Goal: Task Accomplishment & Management: Use online tool/utility

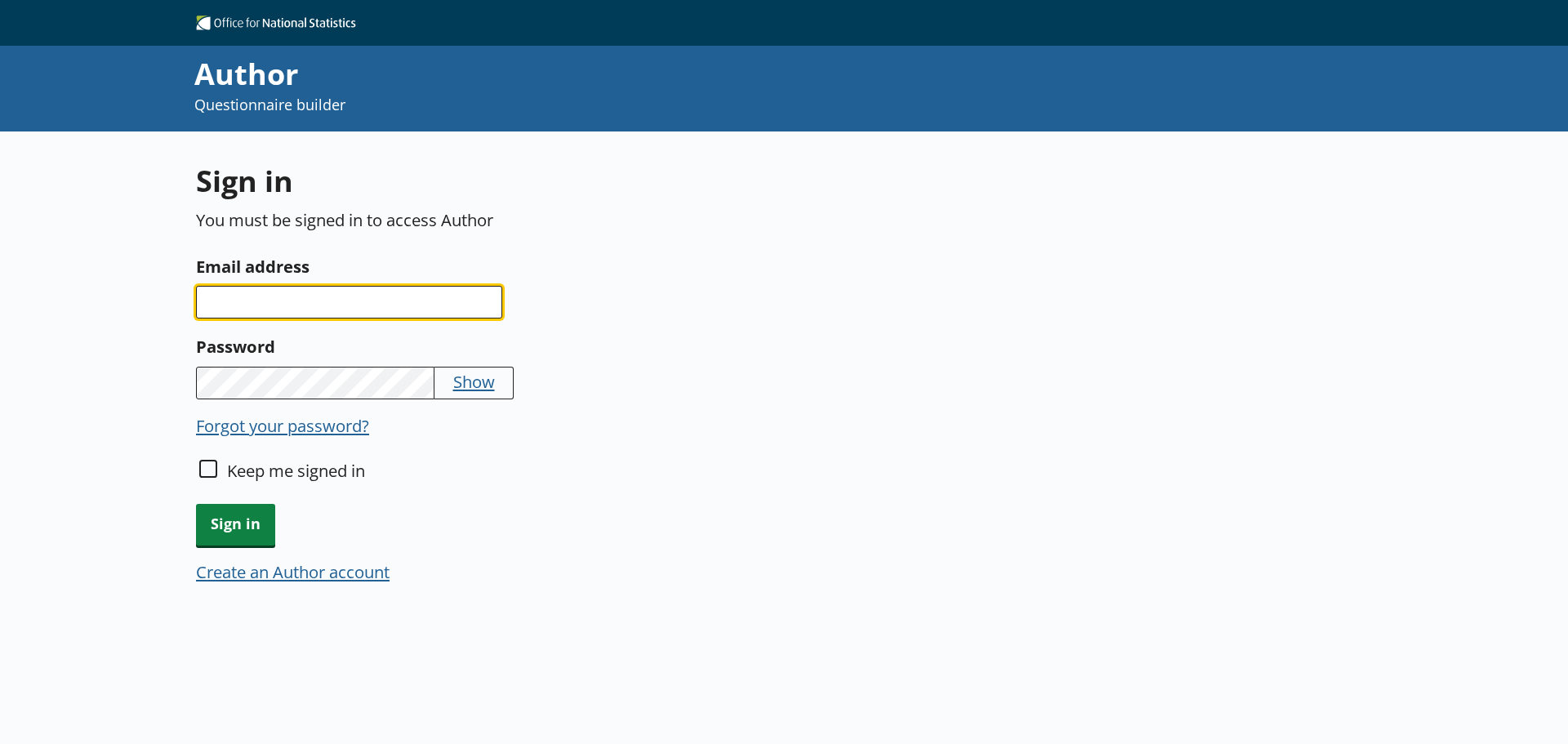
click at [319, 309] on input "Email address" at bounding box center [349, 302] width 306 height 32
type input "[EMAIL_ADDRESS][PERSON_NAME][DOMAIN_NAME]"
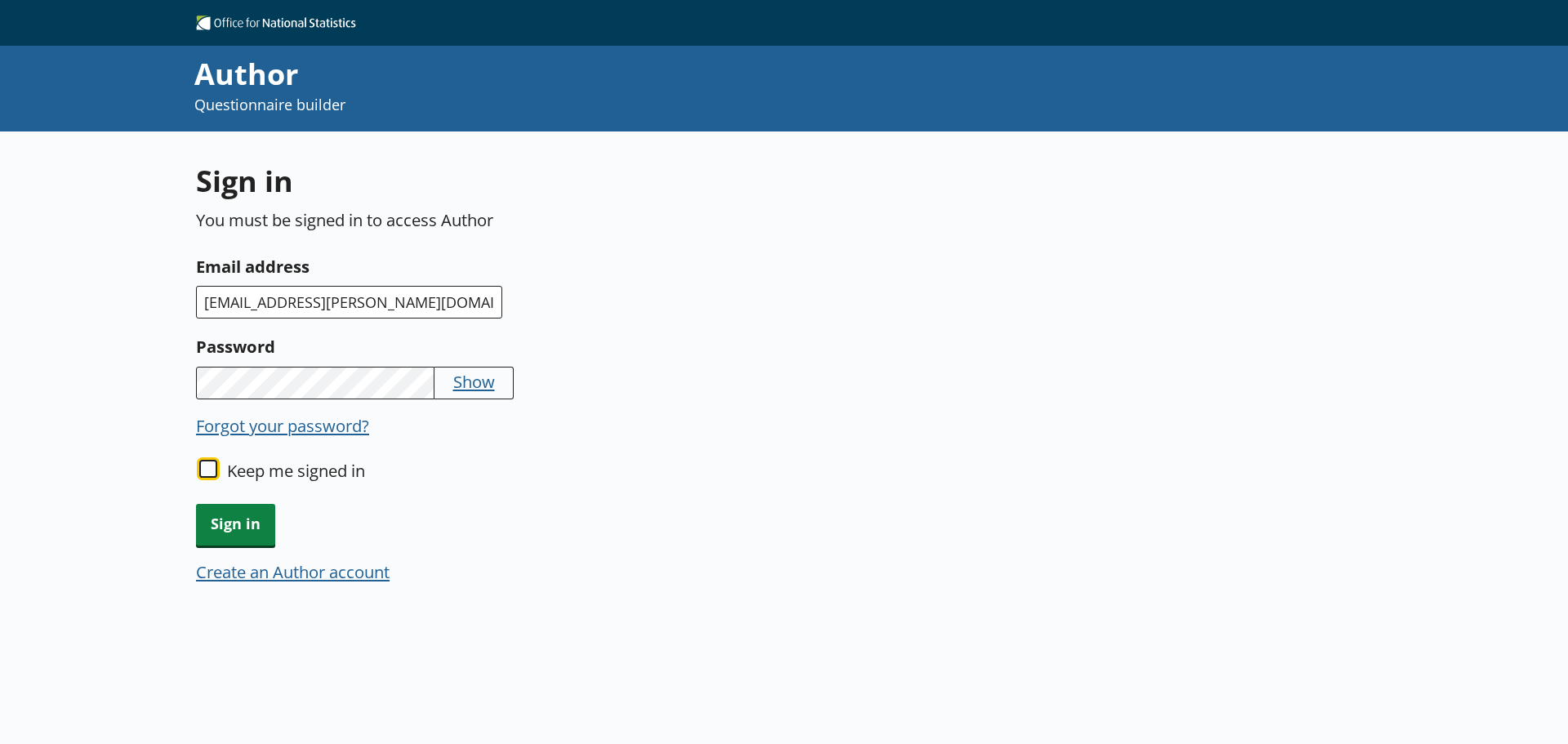
click at [203, 466] on input "Keep me signed in" at bounding box center [208, 469] width 18 height 18
checkbox input "true"
drag, startPoint x: 242, startPoint y: 516, endPoint x: 457, endPoint y: 518, distance: 215.0
click at [243, 516] on span "Sign in" at bounding box center [235, 525] width 80 height 42
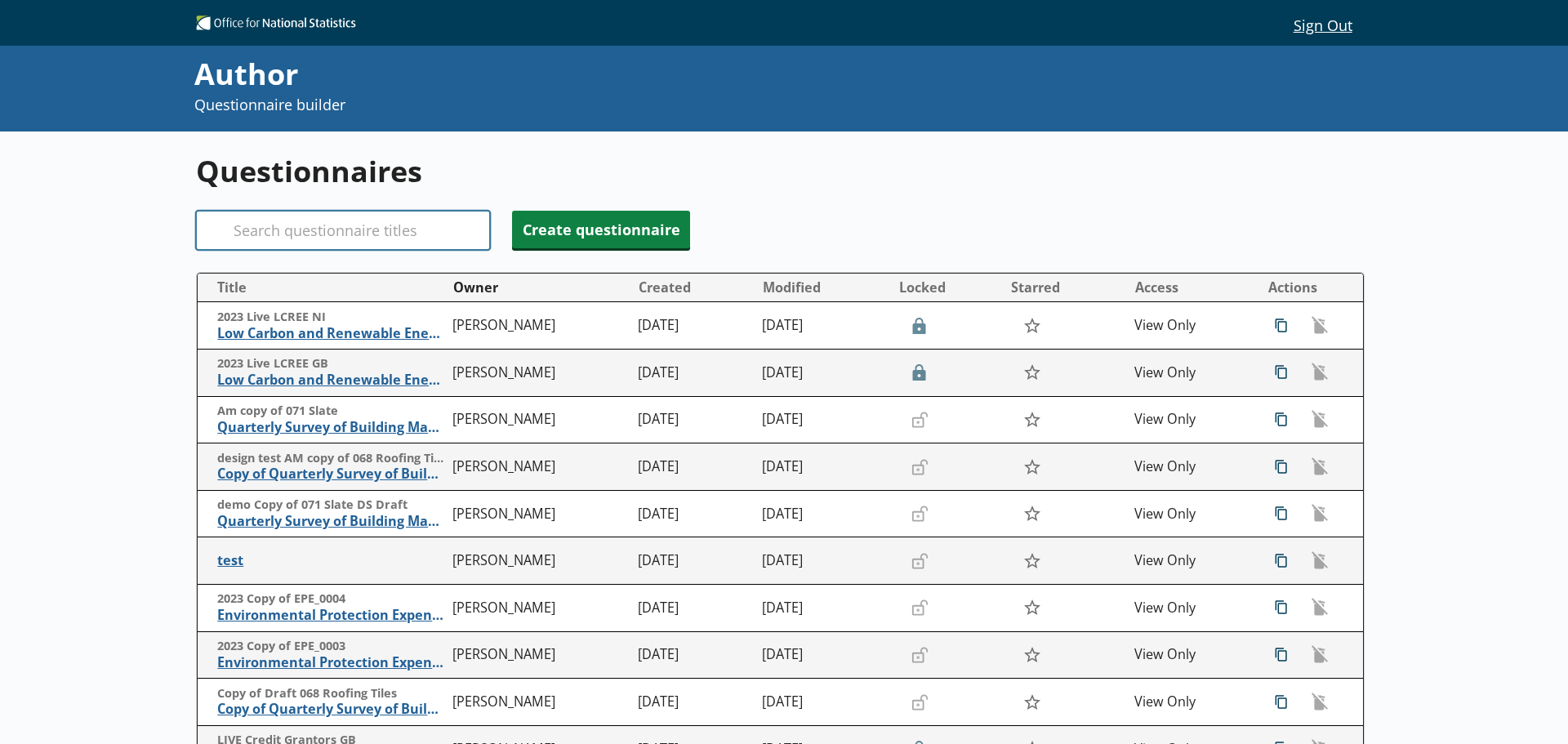
drag, startPoint x: 366, startPoint y: 198, endPoint x: 354, endPoint y: 213, distance: 19.2
click at [354, 213] on div "Questionnaires Search Create questionnaire Title Owner Created Modified Locked …" at bounding box center [784, 539] width 1176 height 817
click at [353, 224] on input "Search" at bounding box center [343, 230] width 294 height 39
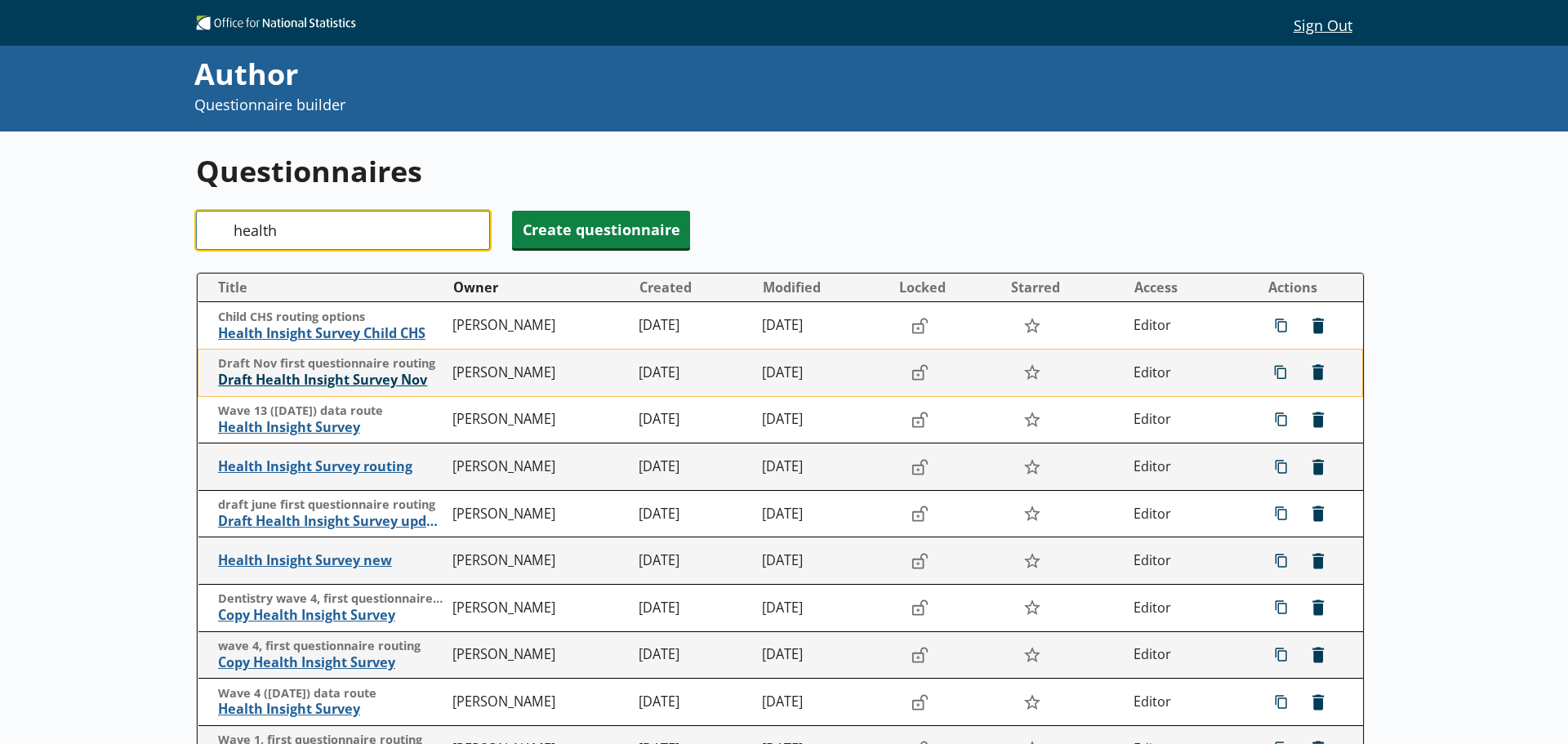
type input "health"
click at [418, 372] on span "Draft Health Insight Survey Nov" at bounding box center [331, 380] width 227 height 17
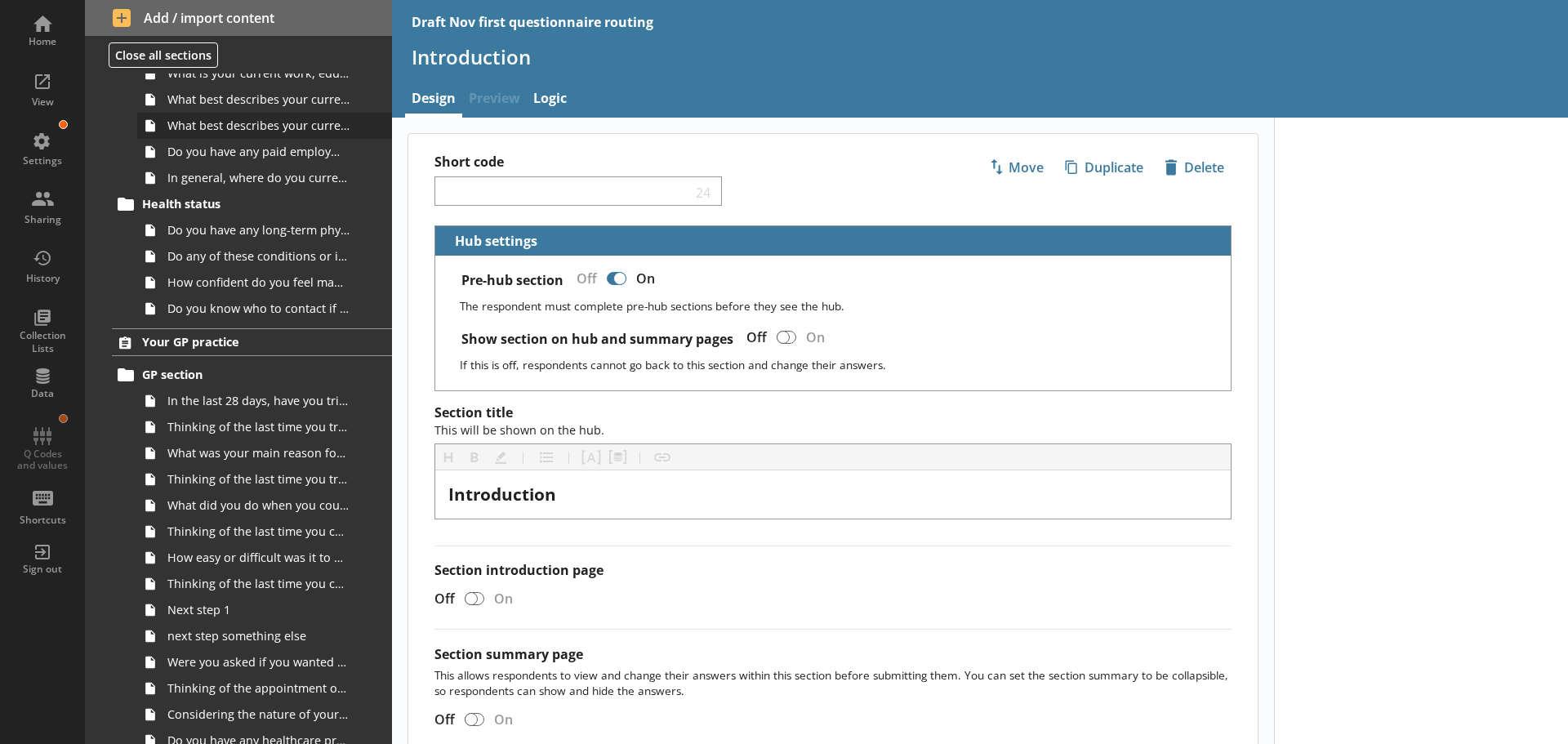
scroll to position [408, 0]
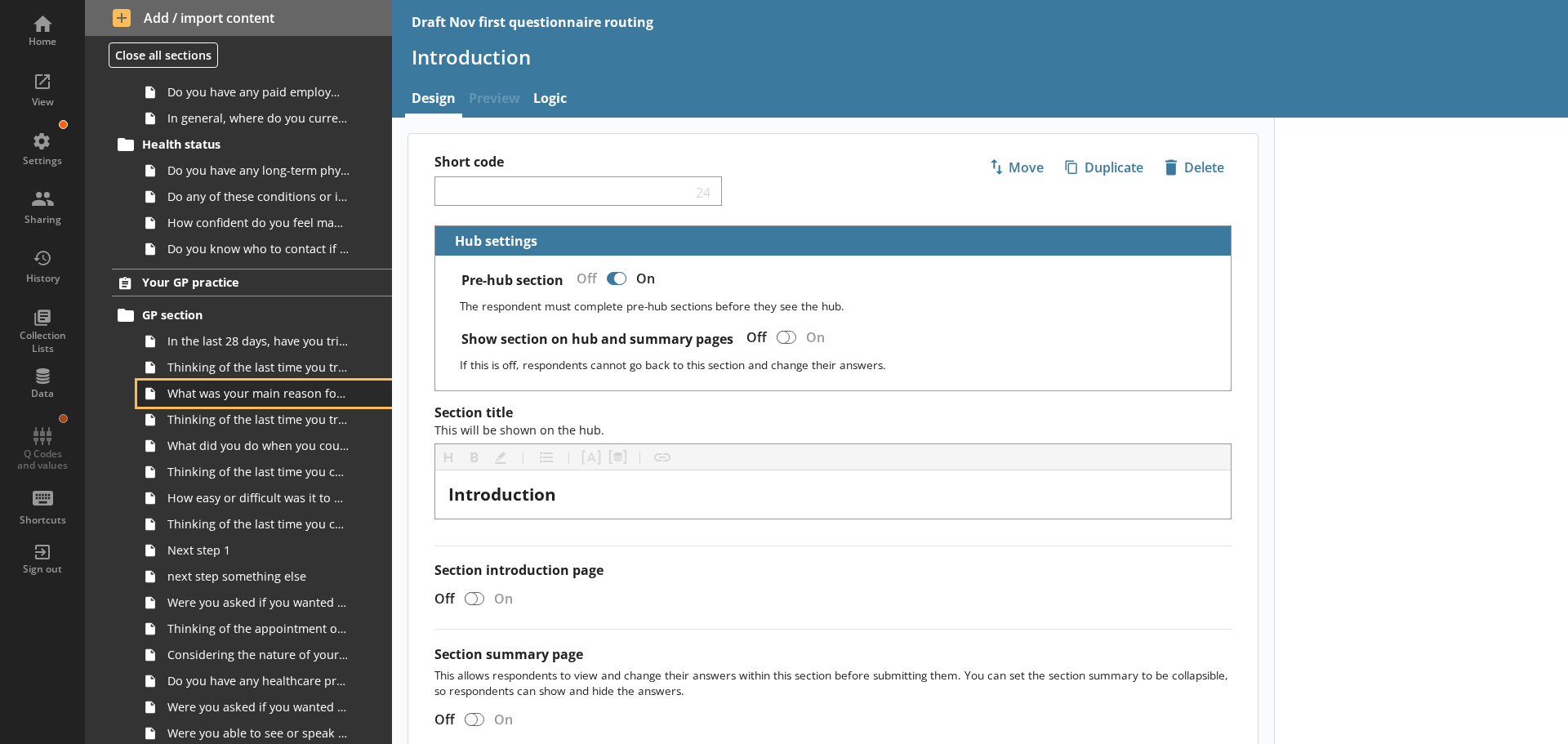
click at [242, 398] on span "What was your main reason for trying to contact your GP practice?" at bounding box center [258, 393] width 182 height 16
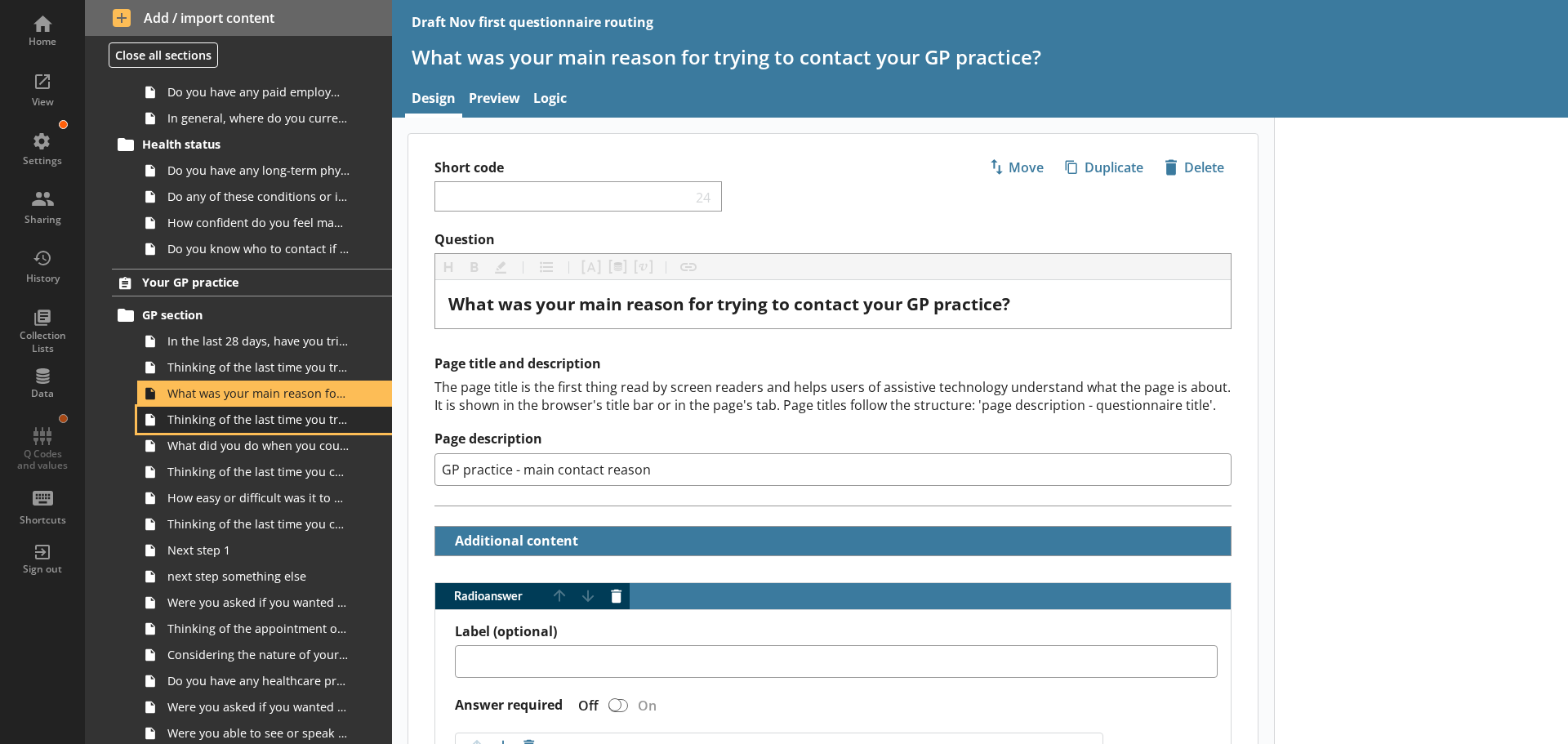
click at [247, 425] on span "Thinking of the last time you tried to contact your GP practice, did you manage…" at bounding box center [258, 420] width 182 height 16
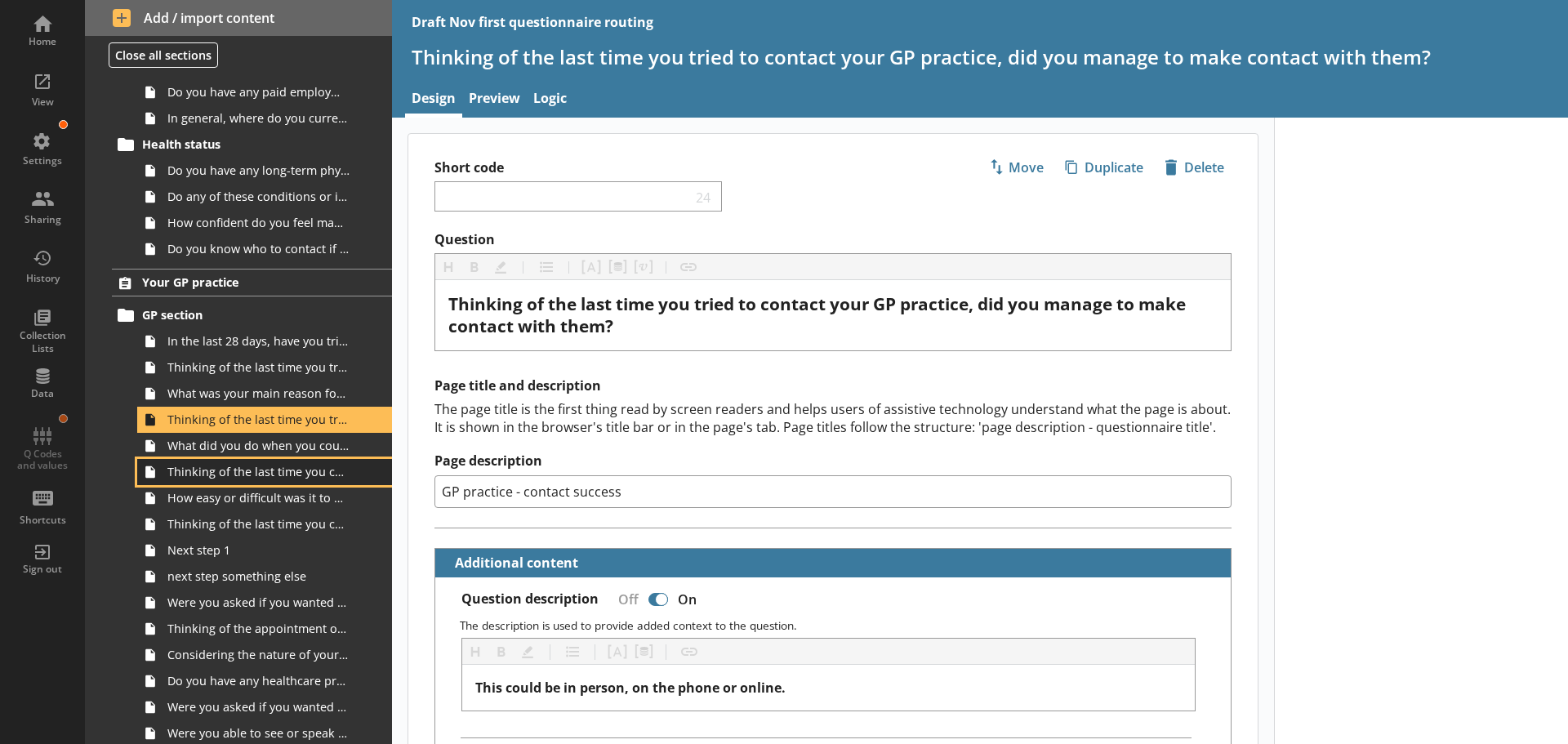
click at [245, 473] on span "Thinking of the last time you contacted your GP practice, how did you make cont…" at bounding box center [258, 471] width 182 height 16
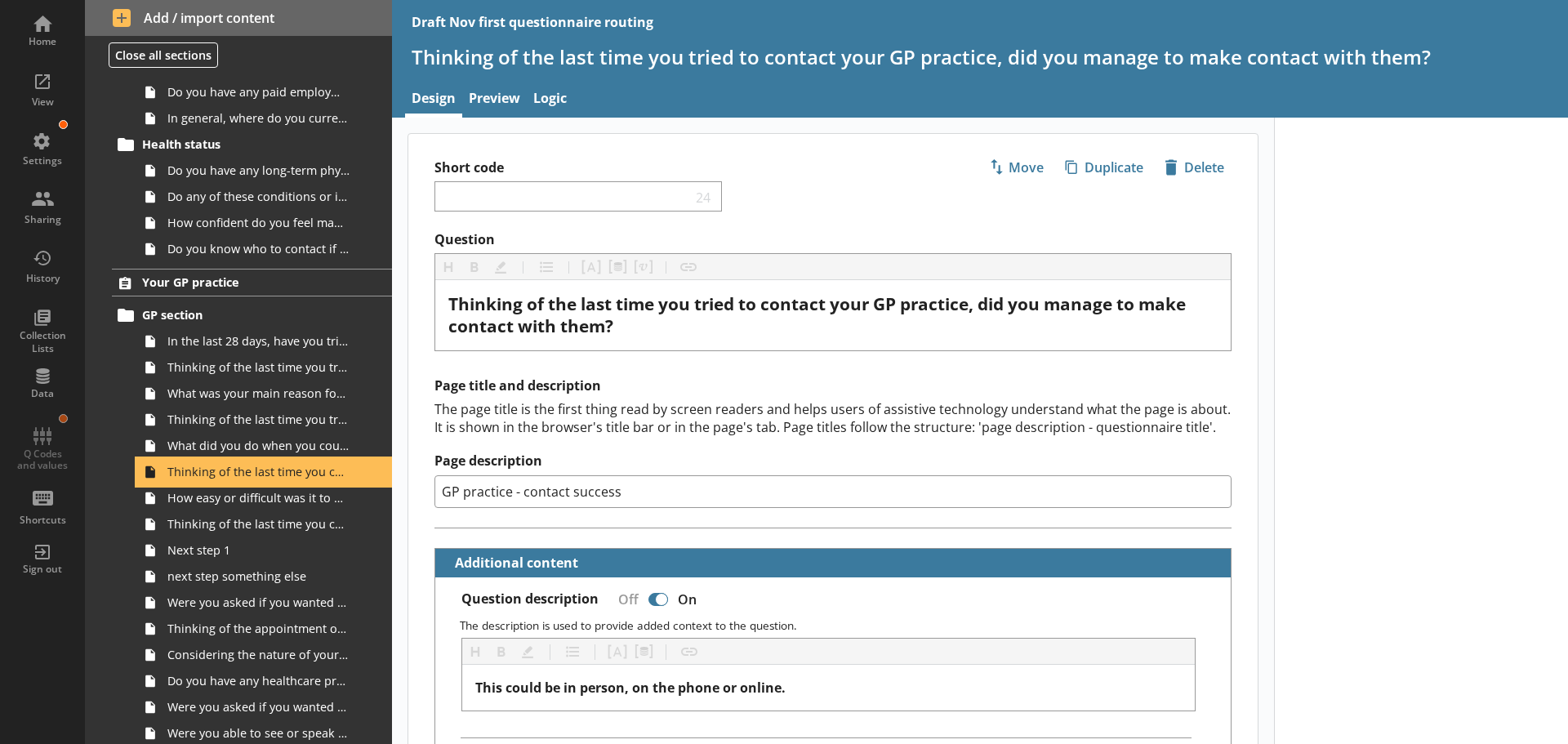
type textarea "x"
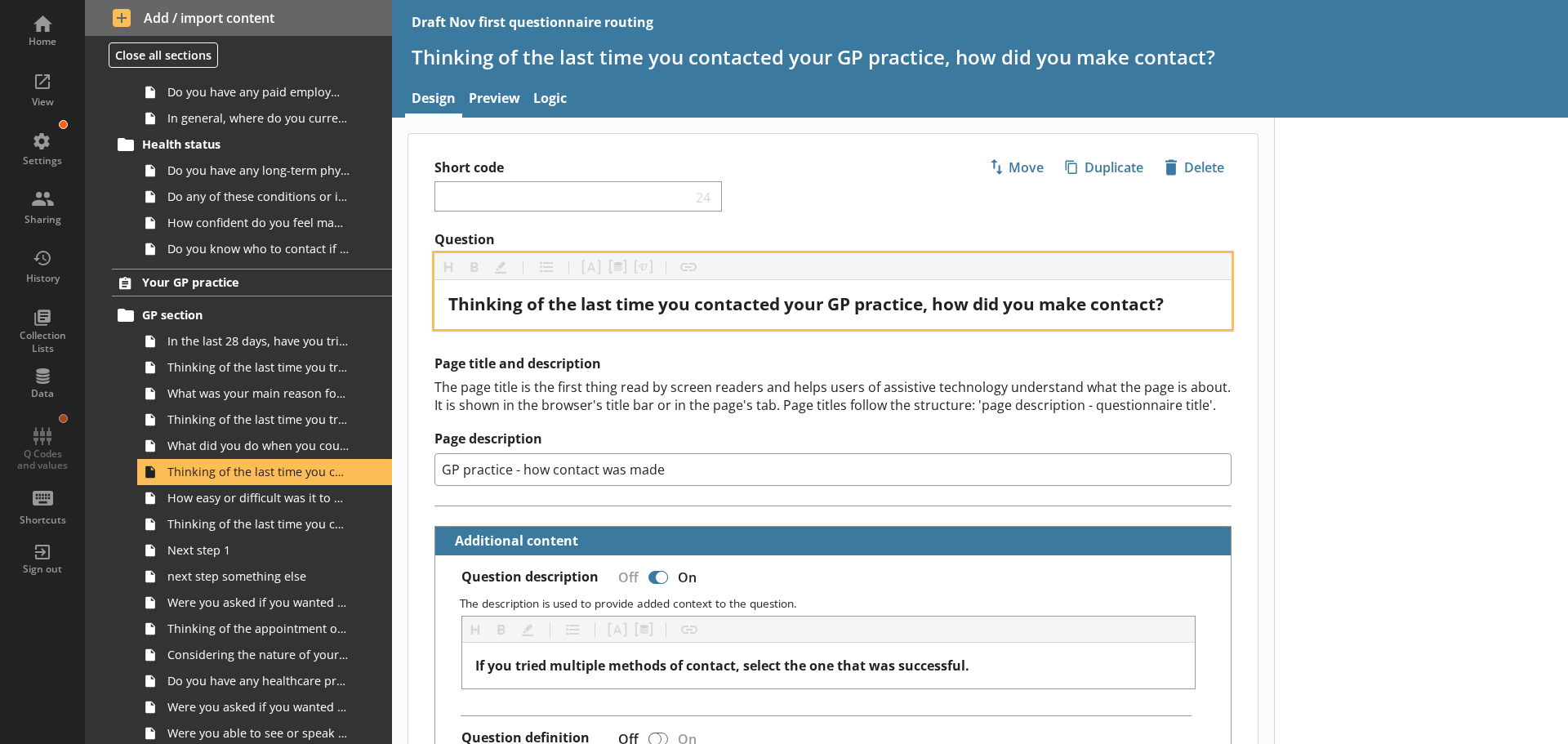
click at [755, 310] on span "Thinking of the last time you contacted your GP practice, how did you make cont…" at bounding box center [806, 303] width 715 height 23
